Goal: Task Accomplishment & Management: Manage account settings

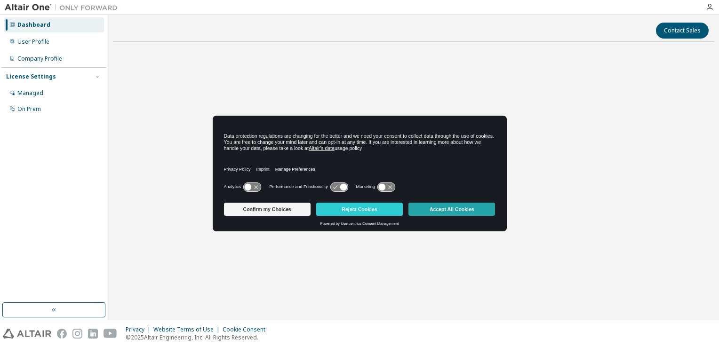
click at [435, 208] on button "Accept All Cookies" at bounding box center [451, 209] width 87 height 13
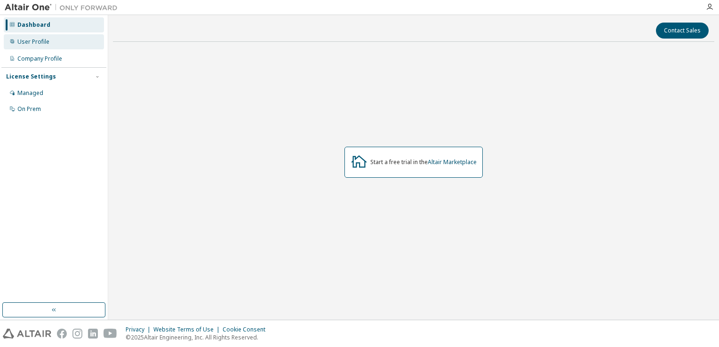
click at [31, 42] on div "User Profile" at bounding box center [33, 42] width 32 height 8
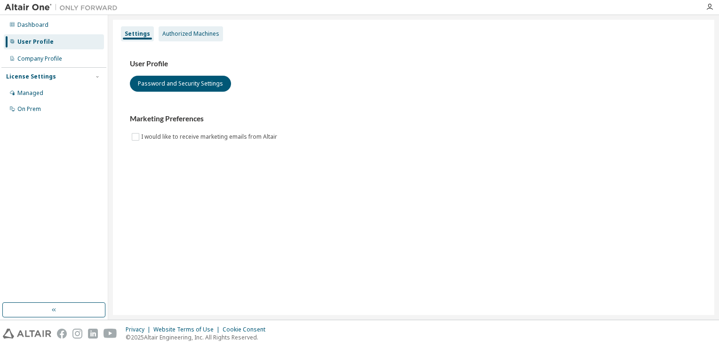
click at [184, 33] on div "Authorized Machines" at bounding box center [190, 34] width 57 height 8
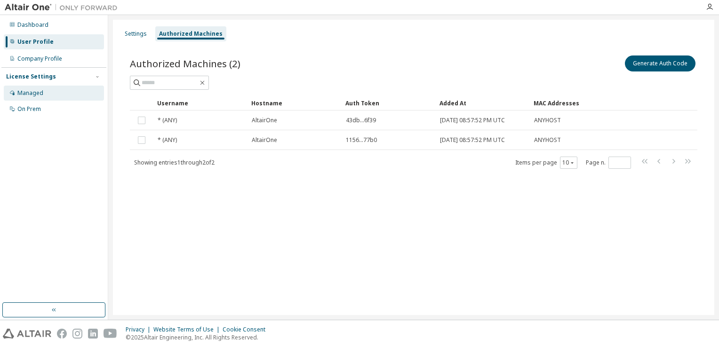
click at [56, 96] on div "Managed" at bounding box center [54, 93] width 100 height 15
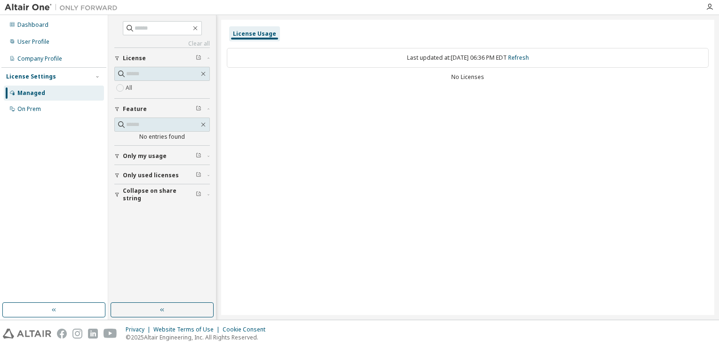
click at [253, 129] on div "License Usage Last updated at: [DATE] 06:36 PM EDT Refresh No Licenses" at bounding box center [467, 168] width 493 height 296
click at [40, 24] on div "Dashboard" at bounding box center [32, 25] width 31 height 8
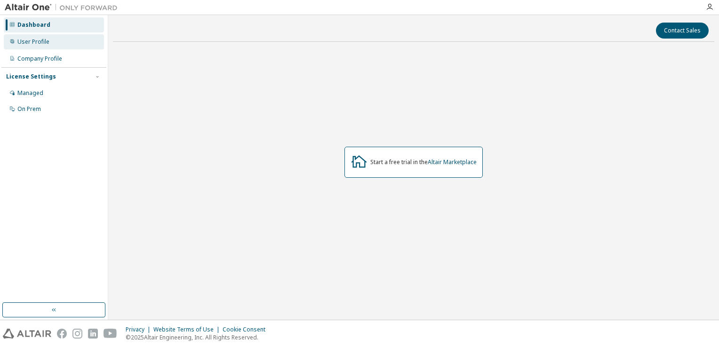
click at [63, 35] on div "User Profile" at bounding box center [54, 41] width 100 height 15
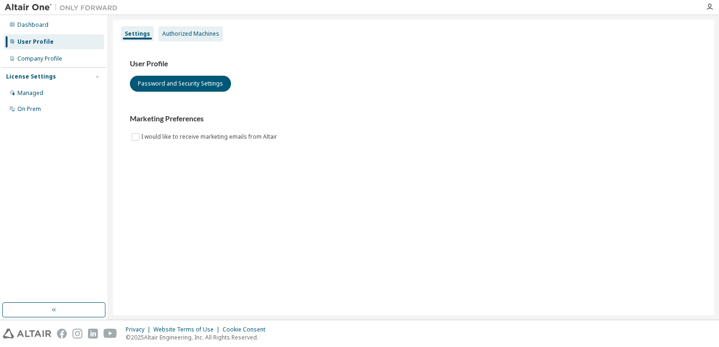
click at [200, 36] on div "Authorized Machines" at bounding box center [190, 34] width 57 height 8
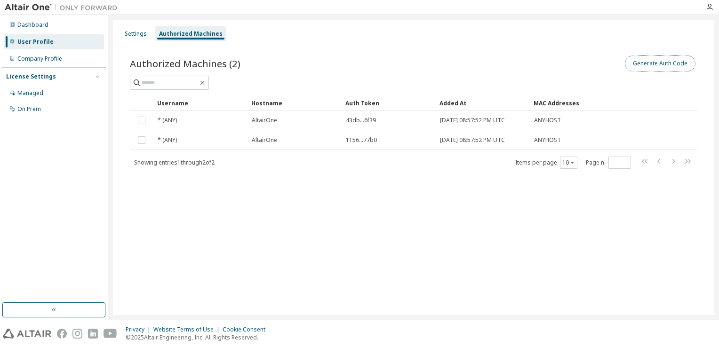
click at [656, 67] on button "Generate Auth Code" at bounding box center [660, 64] width 71 height 16
